Goal: Task Accomplishment & Management: Complete application form

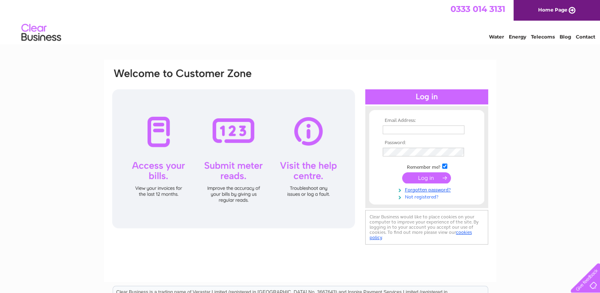
click at [424, 197] on link "Not registered?" at bounding box center [428, 196] width 90 height 8
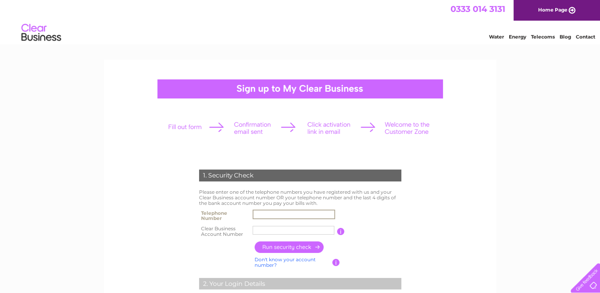
click at [287, 215] on input "text" at bounding box center [294, 214] width 82 height 10
click at [256, 216] on input "text" at bounding box center [294, 214] width 82 height 10
click at [256, 228] on input "text" at bounding box center [294, 230] width 82 height 10
drag, startPoint x: 390, startPoint y: 240, endPoint x: 390, endPoint y: 209, distance: 31.3
click at [390, 209] on div "1. Security Check Please enter one of the telephone numbers you have registered…" at bounding box center [299, 297] width 239 height 273
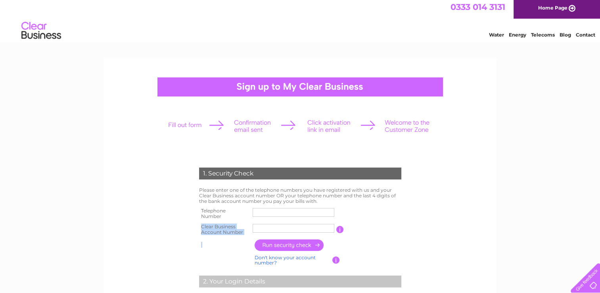
scroll to position [89, 0]
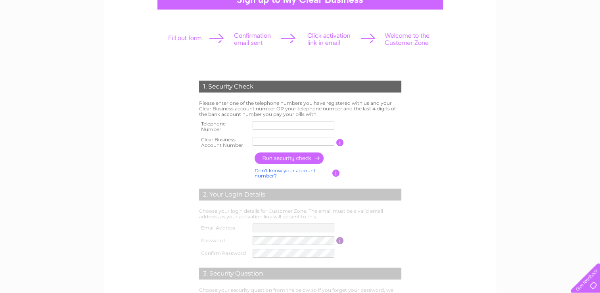
click at [274, 170] on link "Don't know your account number?" at bounding box center [284, 172] width 61 height 11
click at [254, 142] on input "text" at bounding box center [258, 141] width 11 height 10
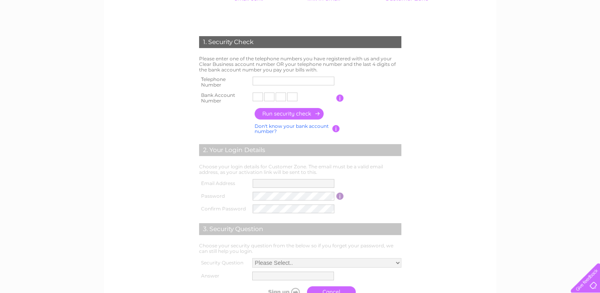
scroll to position [133, 0]
click at [268, 80] on input "text" at bounding box center [294, 82] width 82 height 10
click at [258, 82] on input "text" at bounding box center [294, 82] width 82 height 10
click at [237, 126] on th at bounding box center [224, 129] width 55 height 15
click at [270, 79] on input "text" at bounding box center [294, 82] width 82 height 10
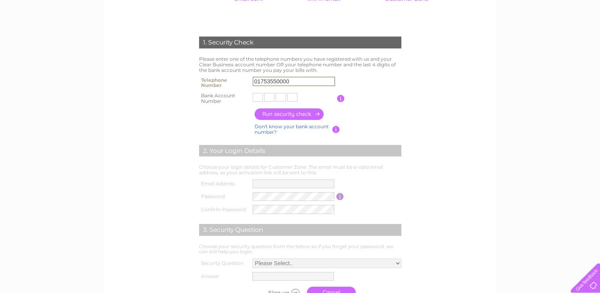
type input "01753550000"
click at [341, 98] on input "button" at bounding box center [340, 98] width 8 height 7
